Goal: Transaction & Acquisition: Book appointment/travel/reservation

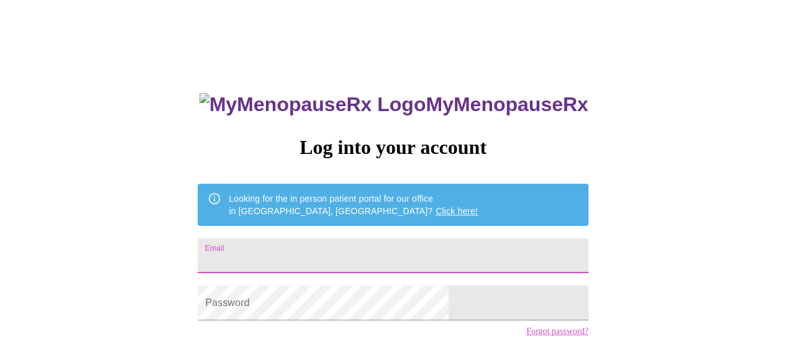
click at [348, 250] on input "Email" at bounding box center [393, 256] width 390 height 35
type input "[EMAIL_ADDRESS][DOMAIN_NAME]"
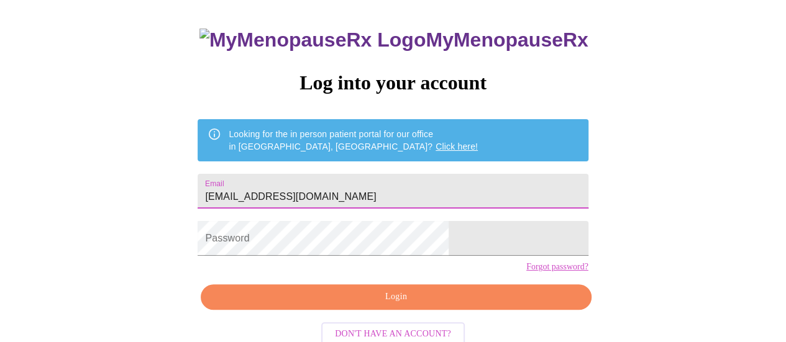
scroll to position [95, 0]
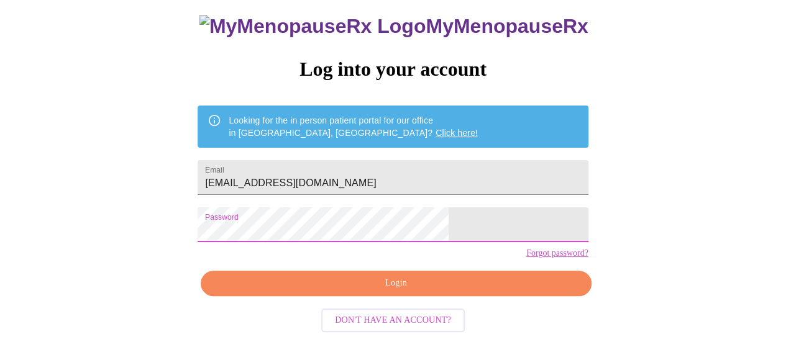
click at [383, 286] on span "Login" at bounding box center [396, 284] width 362 height 16
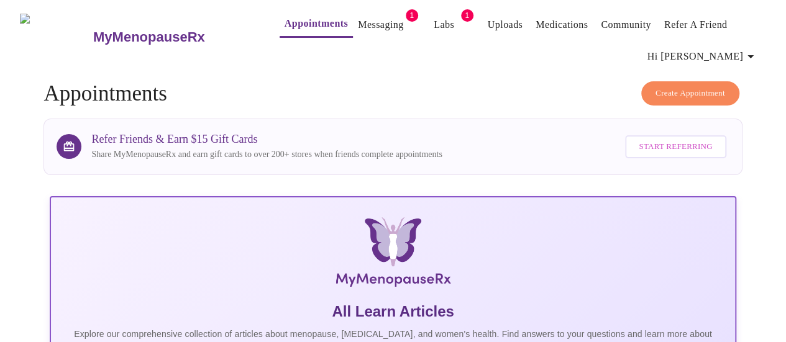
click at [372, 16] on link "Messaging" at bounding box center [380, 24] width 45 height 17
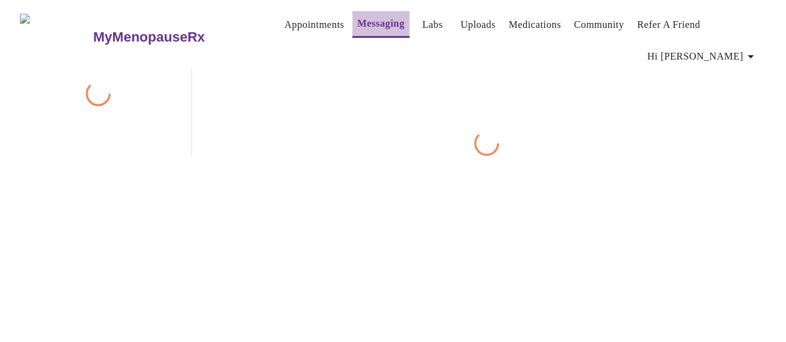
click at [372, 16] on button "Messaging" at bounding box center [380, 24] width 57 height 27
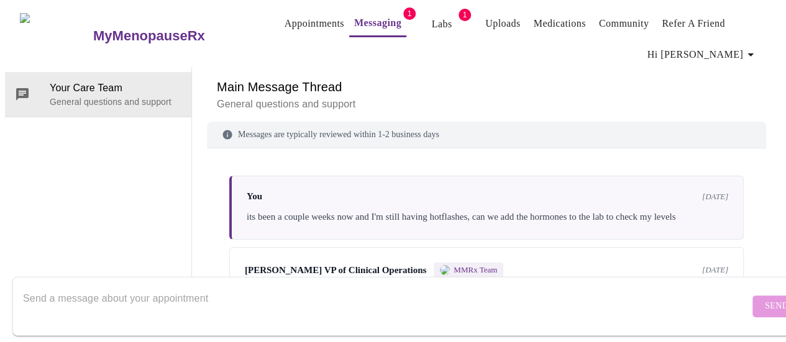
click at [432, 16] on link "Labs" at bounding box center [442, 24] width 20 height 17
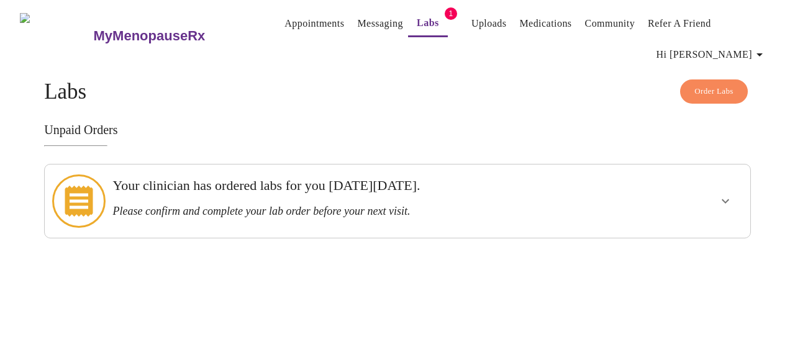
click at [362, 29] on button "Messaging" at bounding box center [379, 23] width 55 height 25
click at [293, 19] on link "Appointments" at bounding box center [314, 23] width 60 height 17
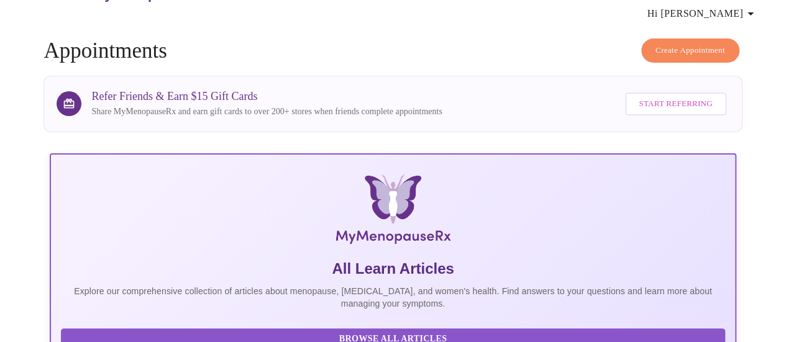
scroll to position [62, 0]
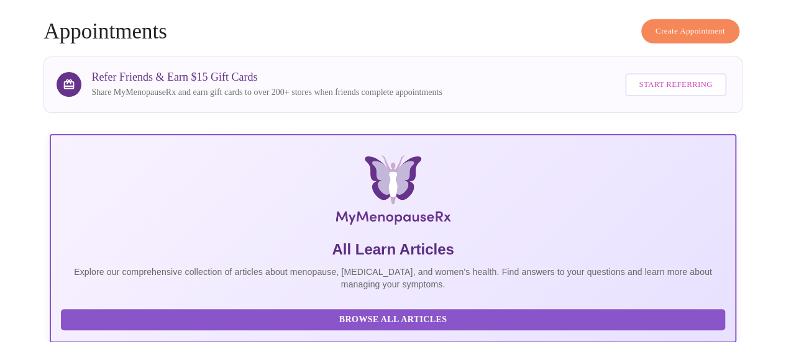
click at [711, 24] on span "Create Appointment" at bounding box center [690, 31] width 70 height 14
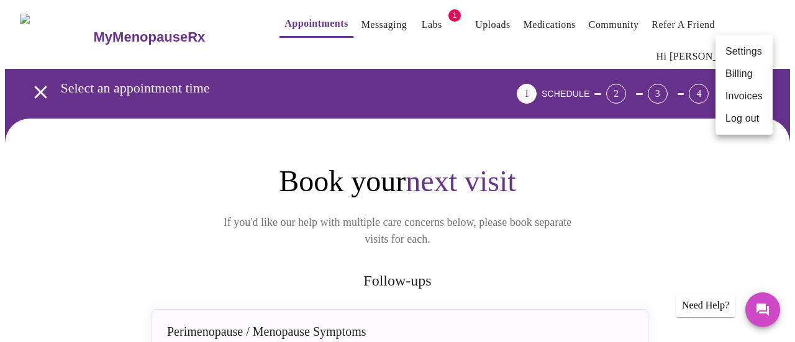
click at [666, 143] on div at bounding box center [397, 171] width 795 height 342
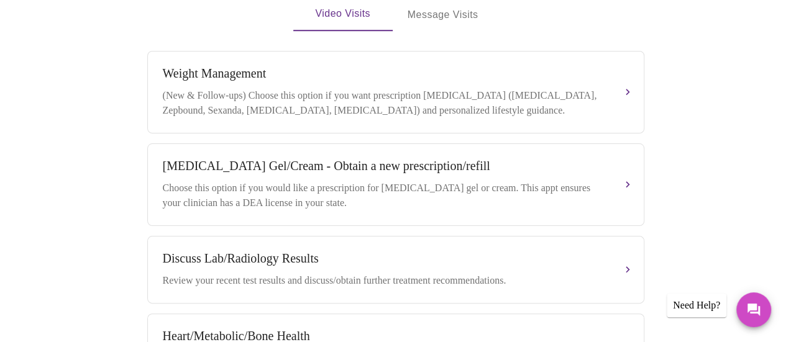
scroll to position [289, 0]
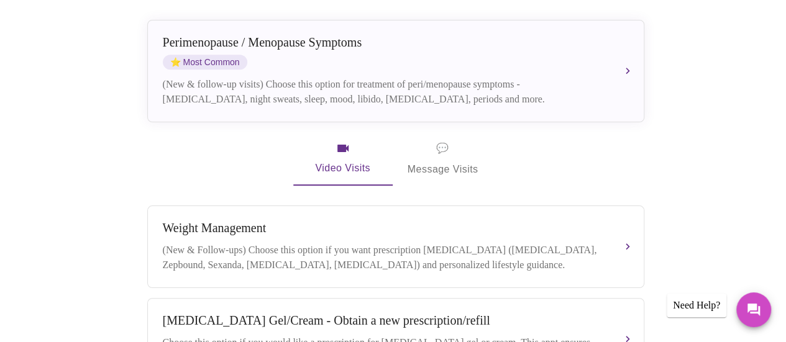
click at [441, 140] on span "💬" at bounding box center [442, 148] width 12 height 17
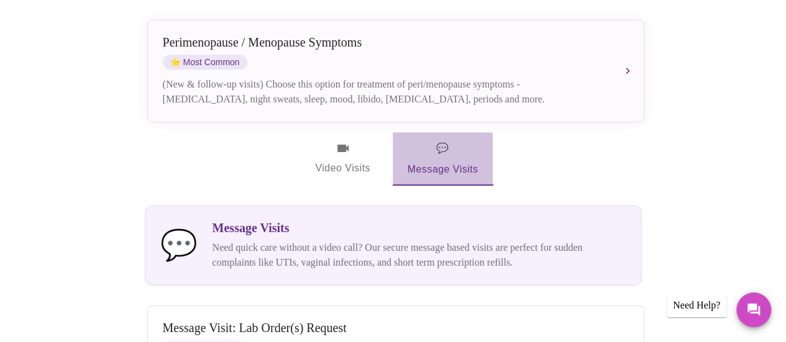
click at [441, 140] on span "💬" at bounding box center [442, 148] width 12 height 17
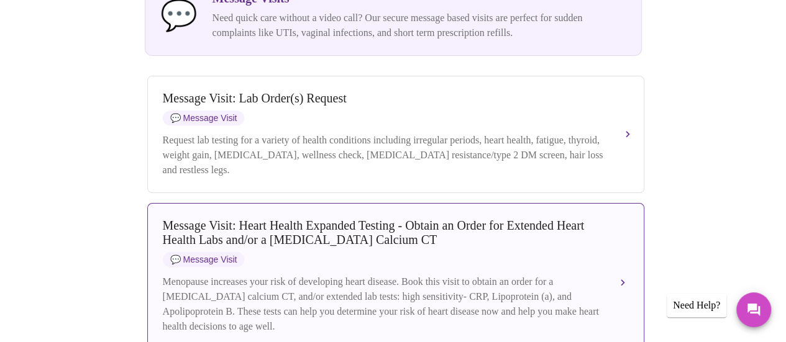
scroll to position [352, 0]
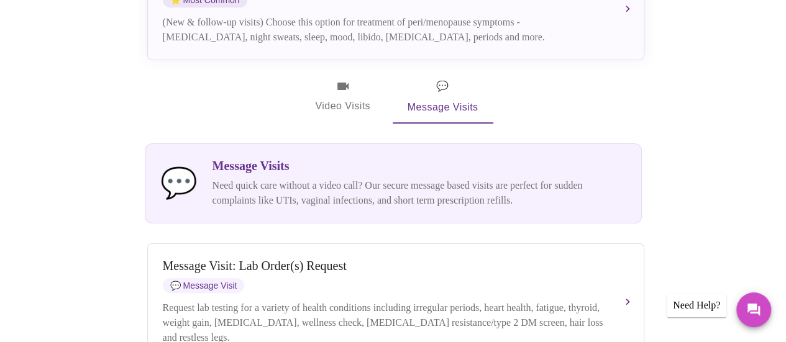
click at [340, 79] on span "Video Visits" at bounding box center [343, 97] width 70 height 36
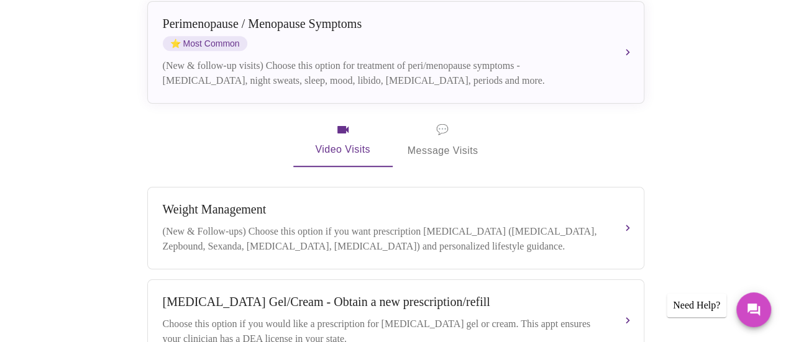
scroll to position [227, 0]
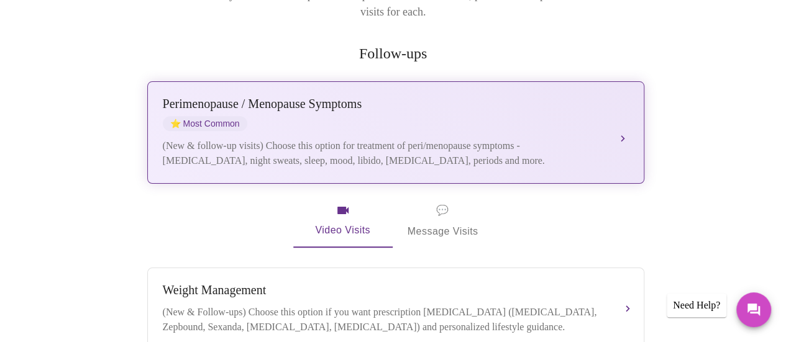
click at [370, 139] on div "(New & follow-up visits) Choose this option for treatment of peri/menopause sym…" at bounding box center [383, 154] width 441 height 30
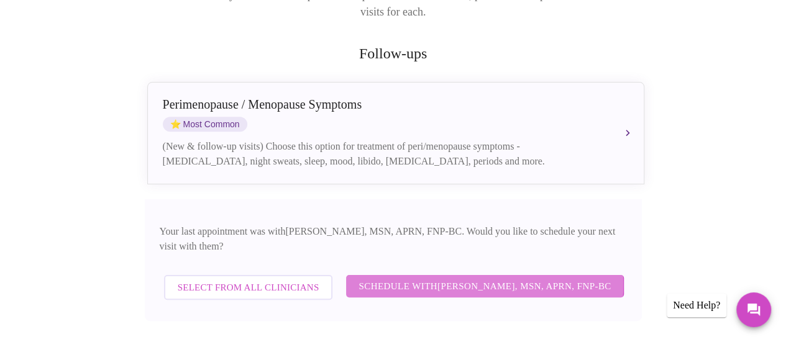
click at [427, 278] on span "Schedule with [PERSON_NAME], MSN, APRN, FNP-BC" at bounding box center [484, 286] width 252 height 16
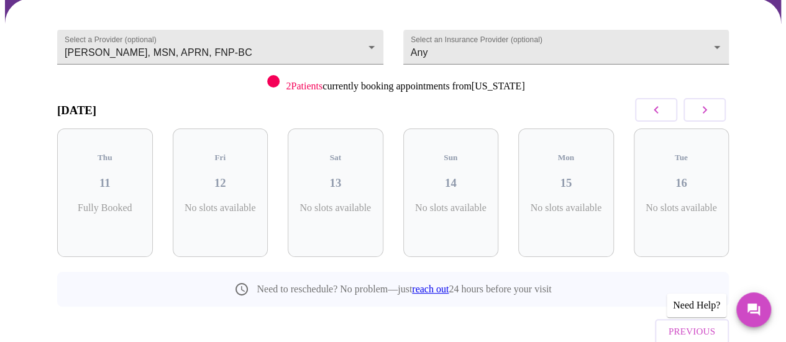
scroll to position [101, 0]
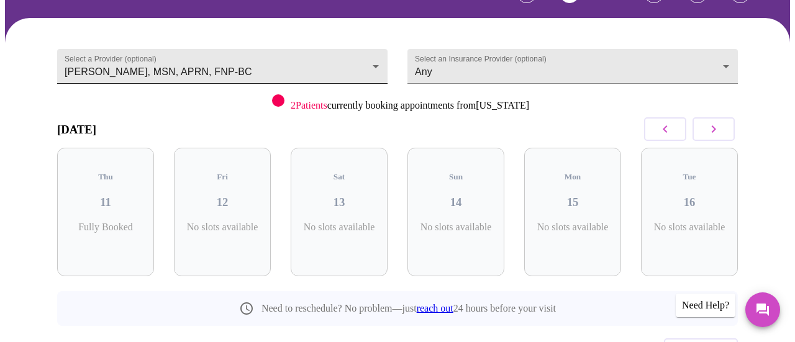
click at [369, 61] on body "MyMenopauseRx Appointments Messaging Labs 1 Uploads Medications Community Refer…" at bounding box center [397, 165] width 785 height 522
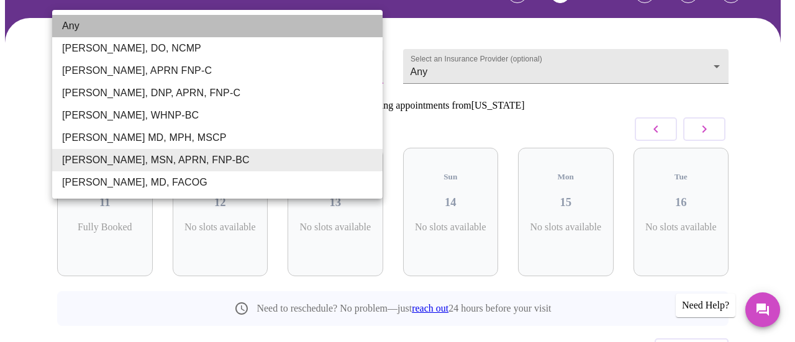
click at [191, 25] on li "Any" at bounding box center [217, 26] width 330 height 22
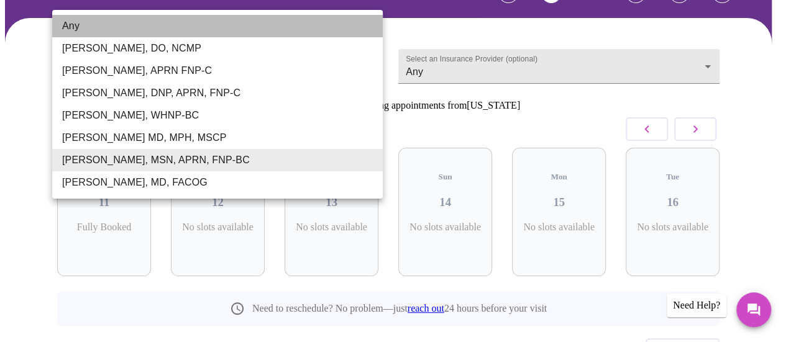
type input "Any"
click at [191, 25] on li "Any" at bounding box center [217, 26] width 330 height 22
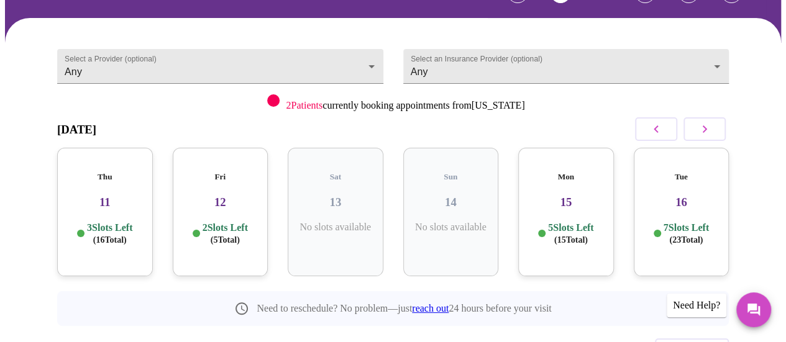
click at [213, 196] on h3 "12" at bounding box center [221, 203] width 76 height 14
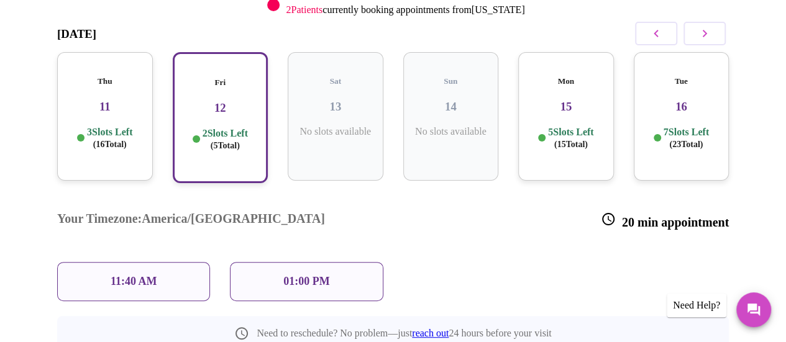
scroll to position [225, 0]
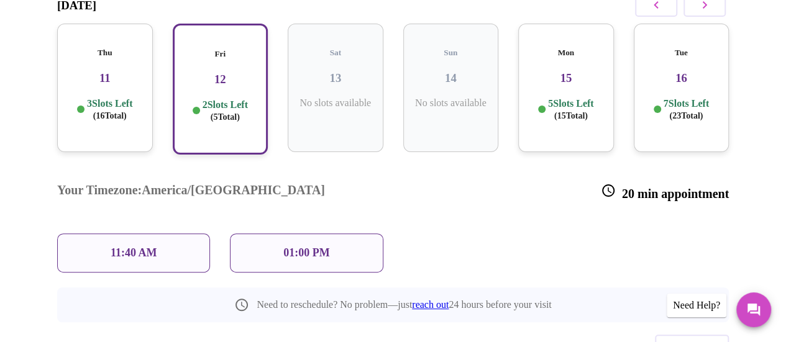
click at [129, 247] on p "11:40 AM" at bounding box center [134, 253] width 47 height 13
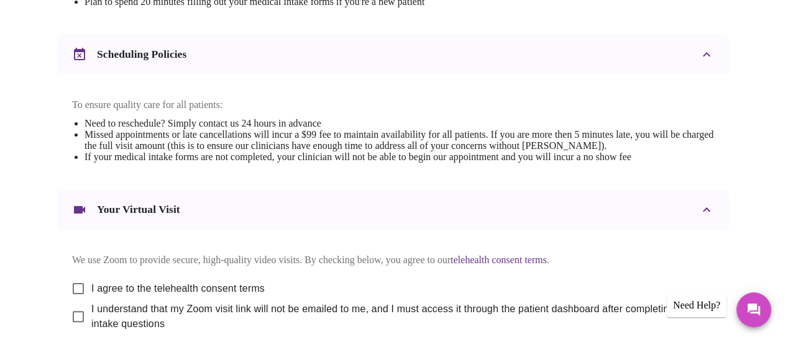
scroll to position [497, 0]
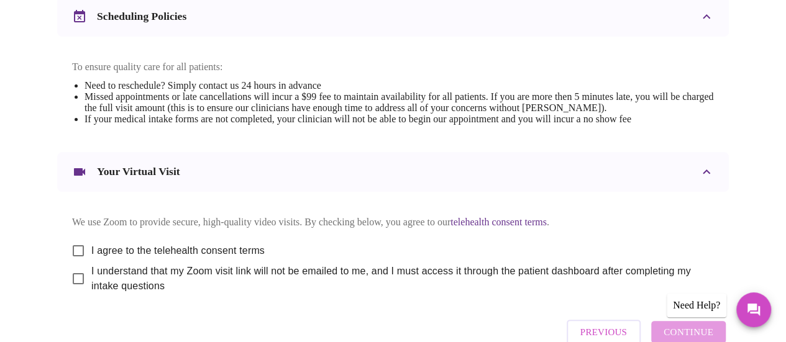
click at [69, 261] on input "I agree to the telehealth consent terms" at bounding box center [78, 251] width 26 height 26
checkbox input "true"
click at [66, 291] on input "I understand that my Zoom visit link will not be emailed to me, and I must acce…" at bounding box center [78, 279] width 26 height 26
checkbox input "true"
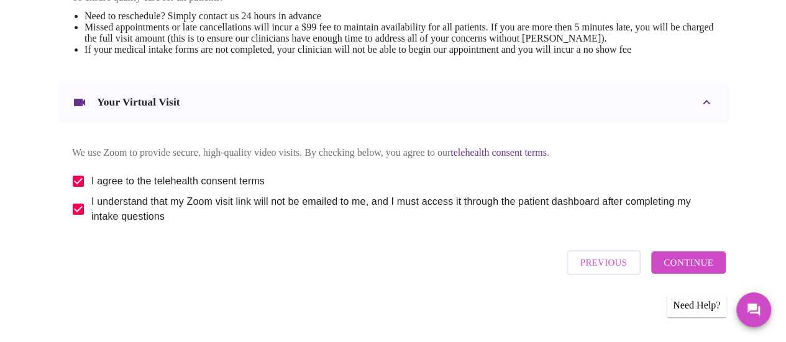
scroll to position [579, 0]
click at [691, 265] on span "Continue" at bounding box center [688, 263] width 50 height 16
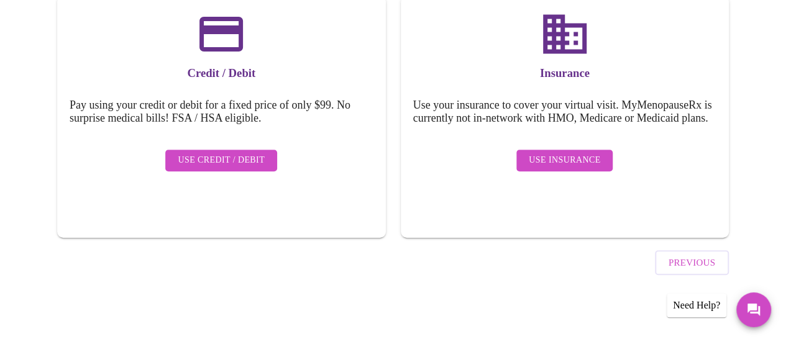
scroll to position [203, 0]
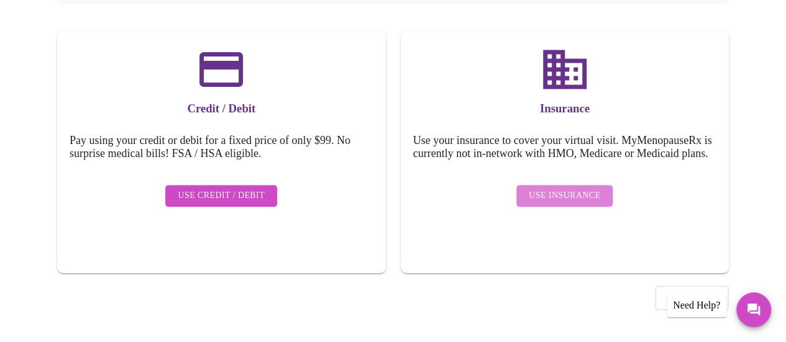
click at [573, 201] on span "Use Insurance" at bounding box center [564, 196] width 71 height 16
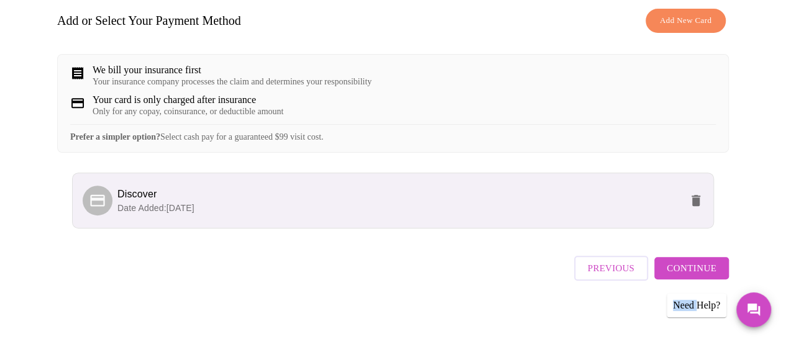
scroll to position [214, 0]
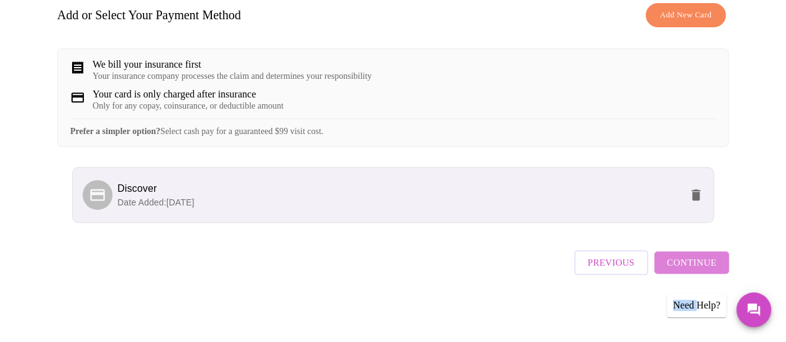
click at [698, 265] on span "Continue" at bounding box center [691, 263] width 50 height 16
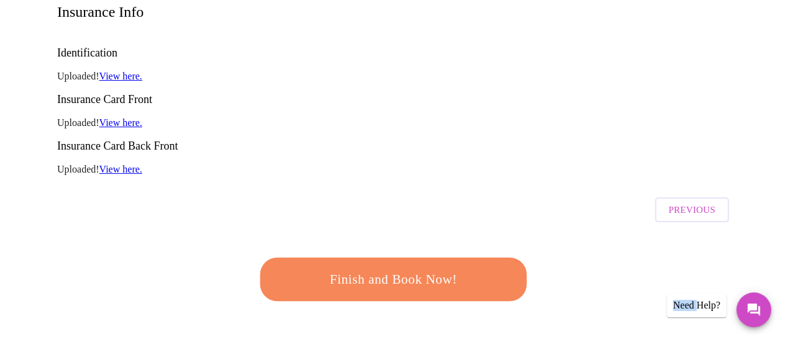
click at [381, 268] on span "Finish and Book Now!" at bounding box center [393, 279] width 231 height 23
click at [381, 241] on div "Finish and Book Now!" at bounding box center [393, 279] width 274 height 77
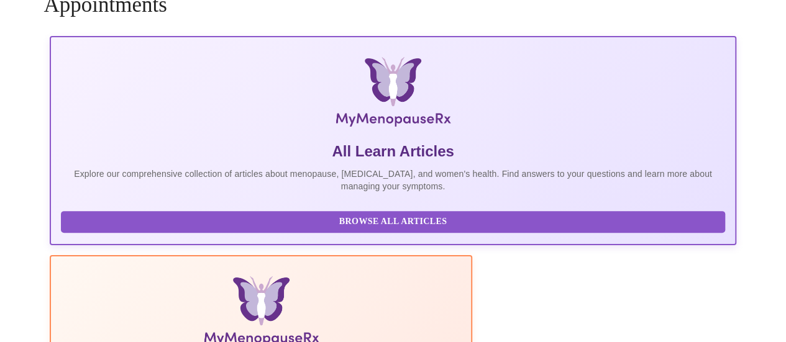
scroll to position [214, 0]
